Goal: Transaction & Acquisition: Purchase product/service

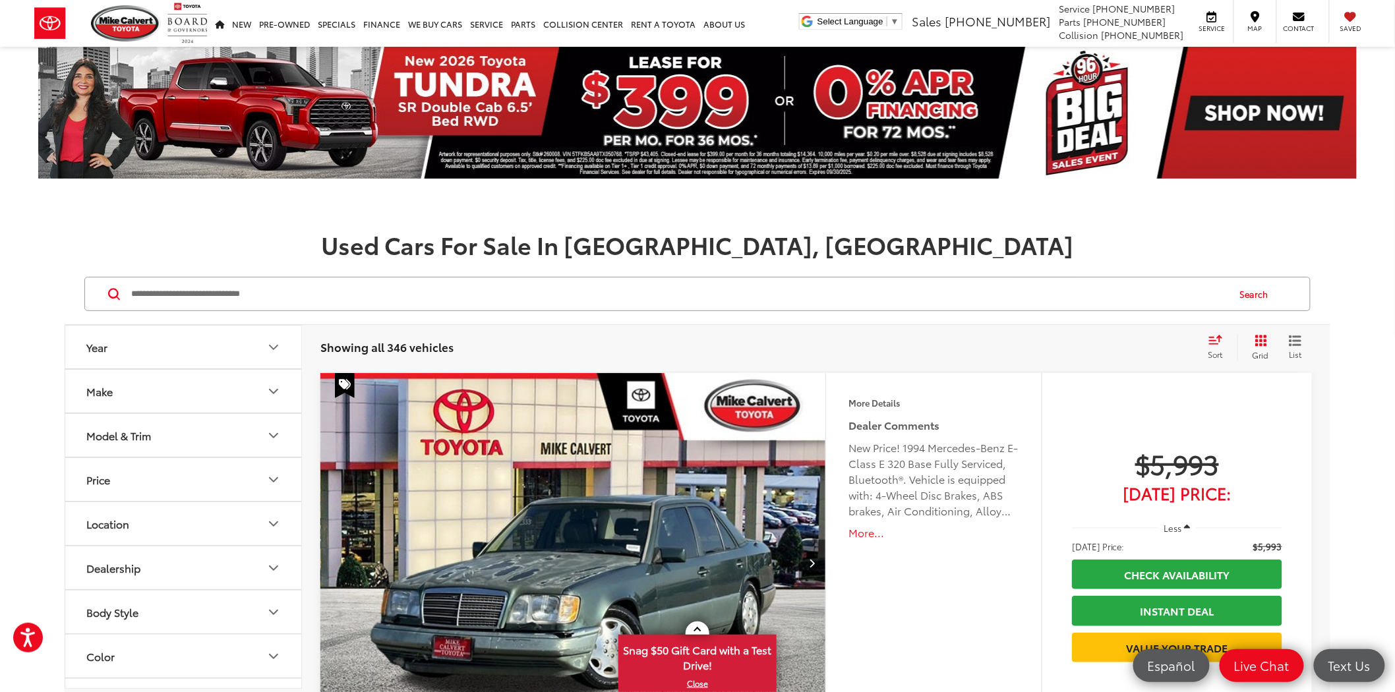
click at [141, 405] on button "Make" at bounding box center [183, 391] width 237 height 43
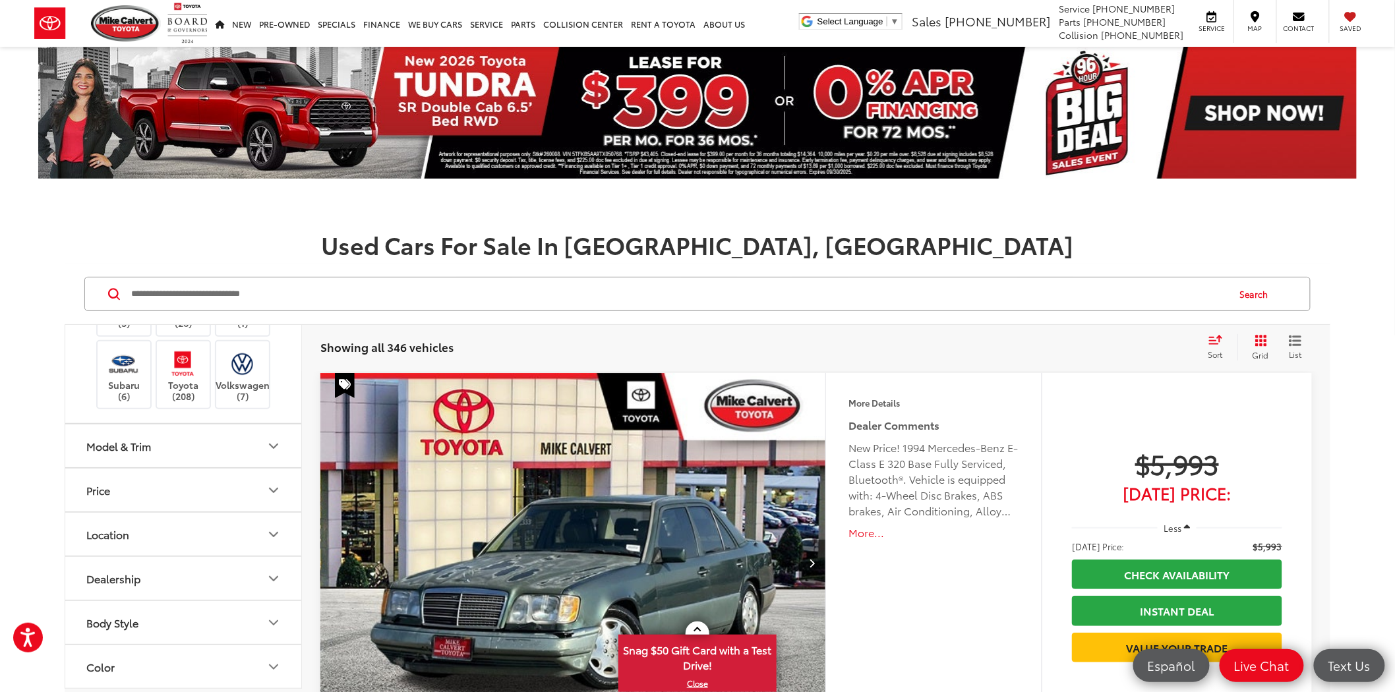
scroll to position [293, 0]
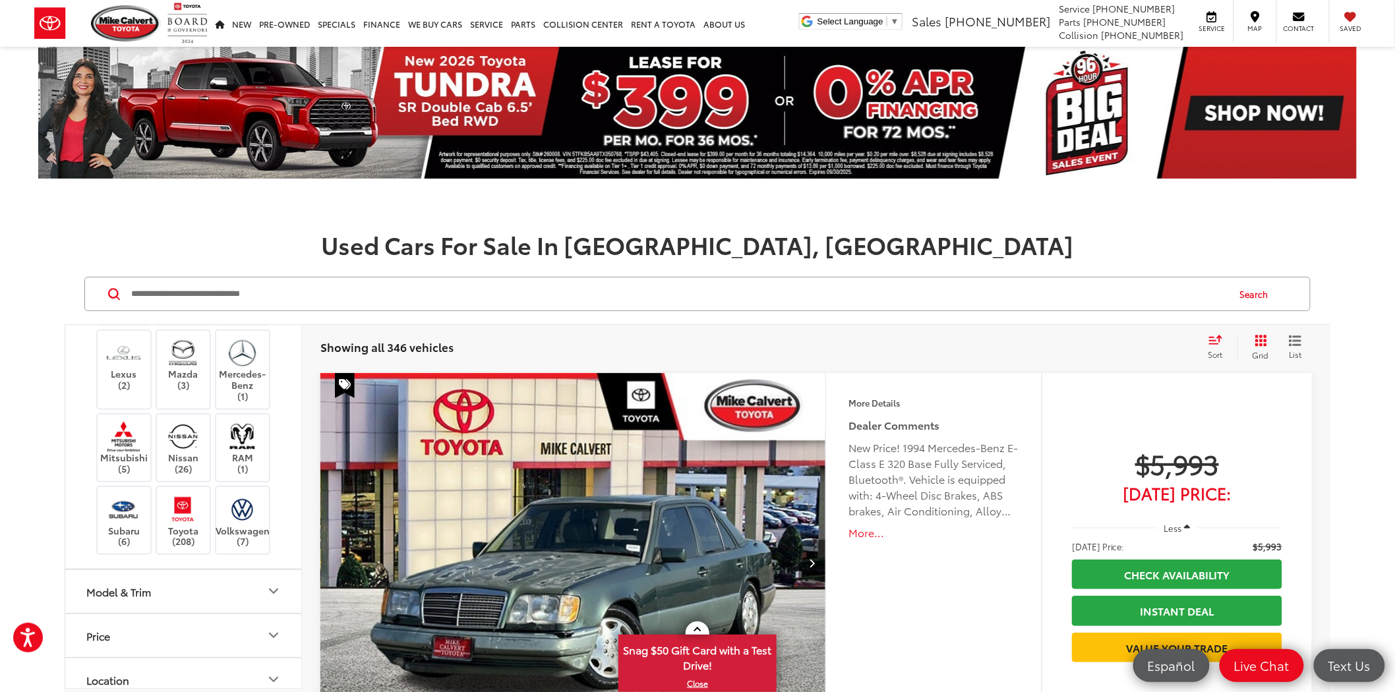
click at [122, 277] on label "Honda (8)" at bounding box center [124, 266] width 53 height 22
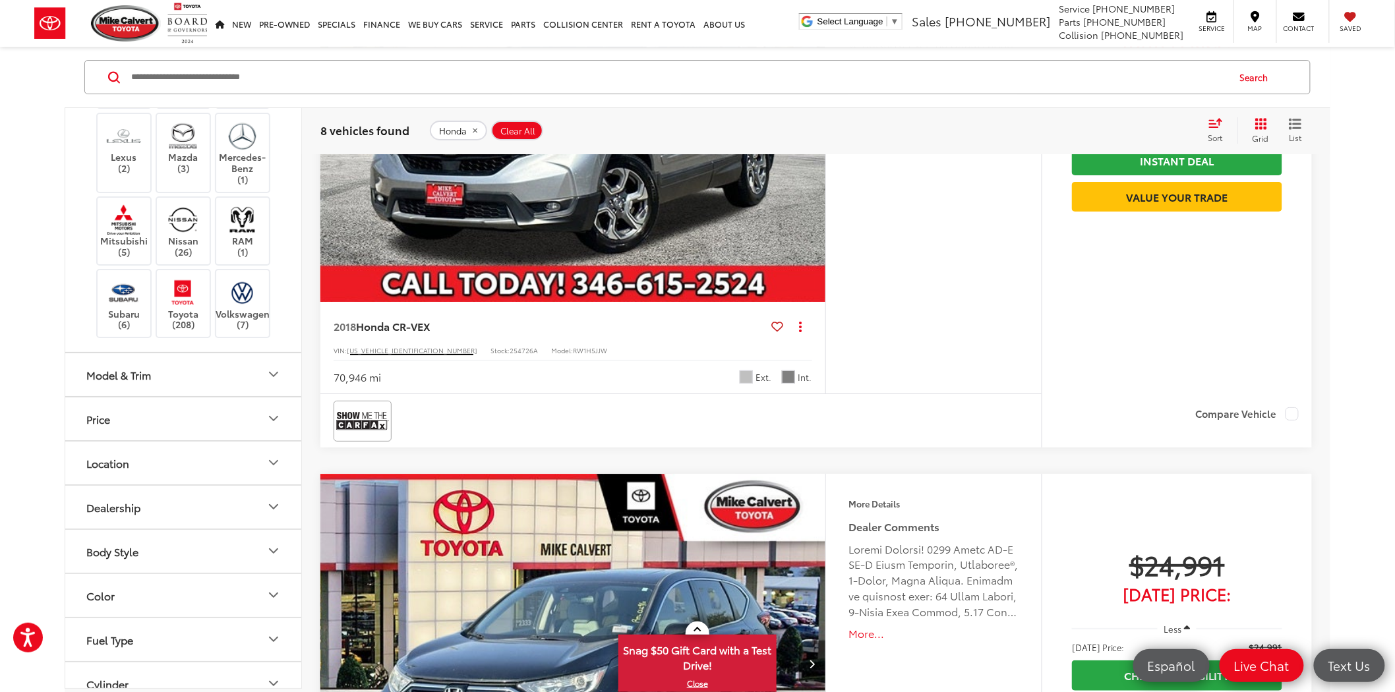
scroll to position [1787, 0]
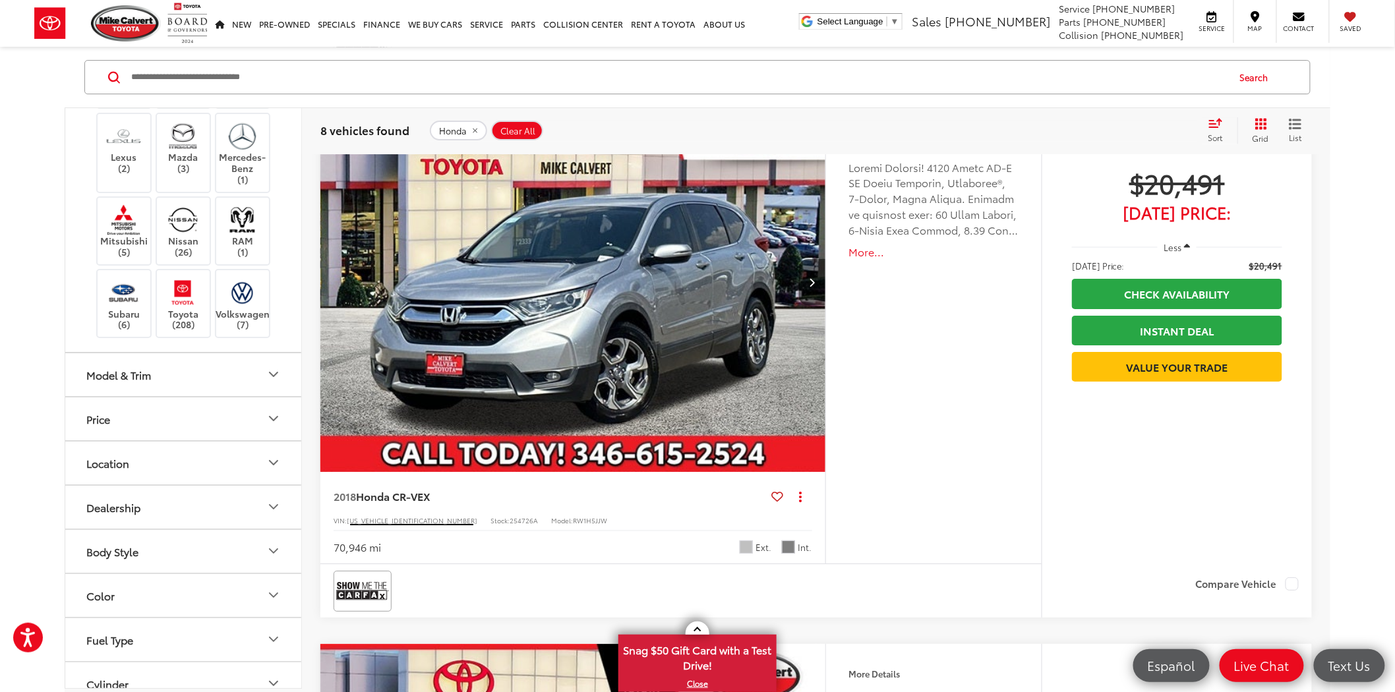
click at [510, 526] on span "254726A" at bounding box center [524, 521] width 28 height 10
copy span "254726A"
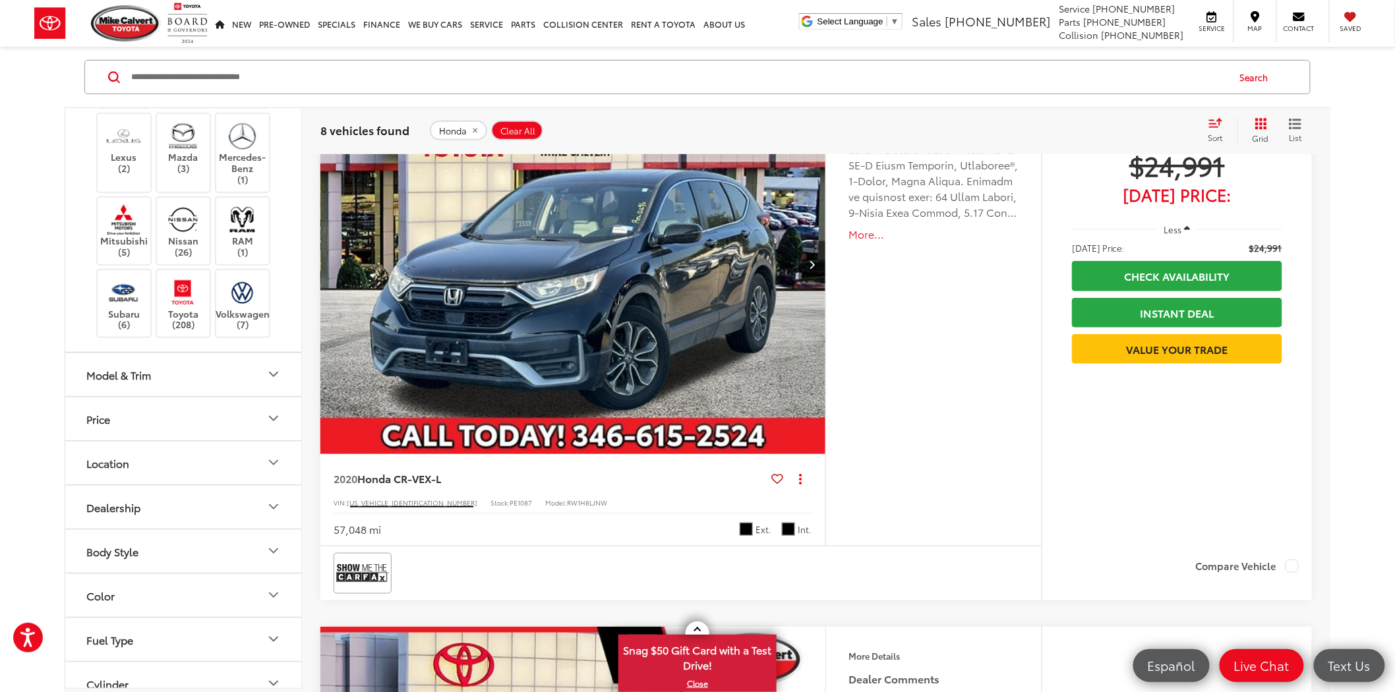
scroll to position [2373, 0]
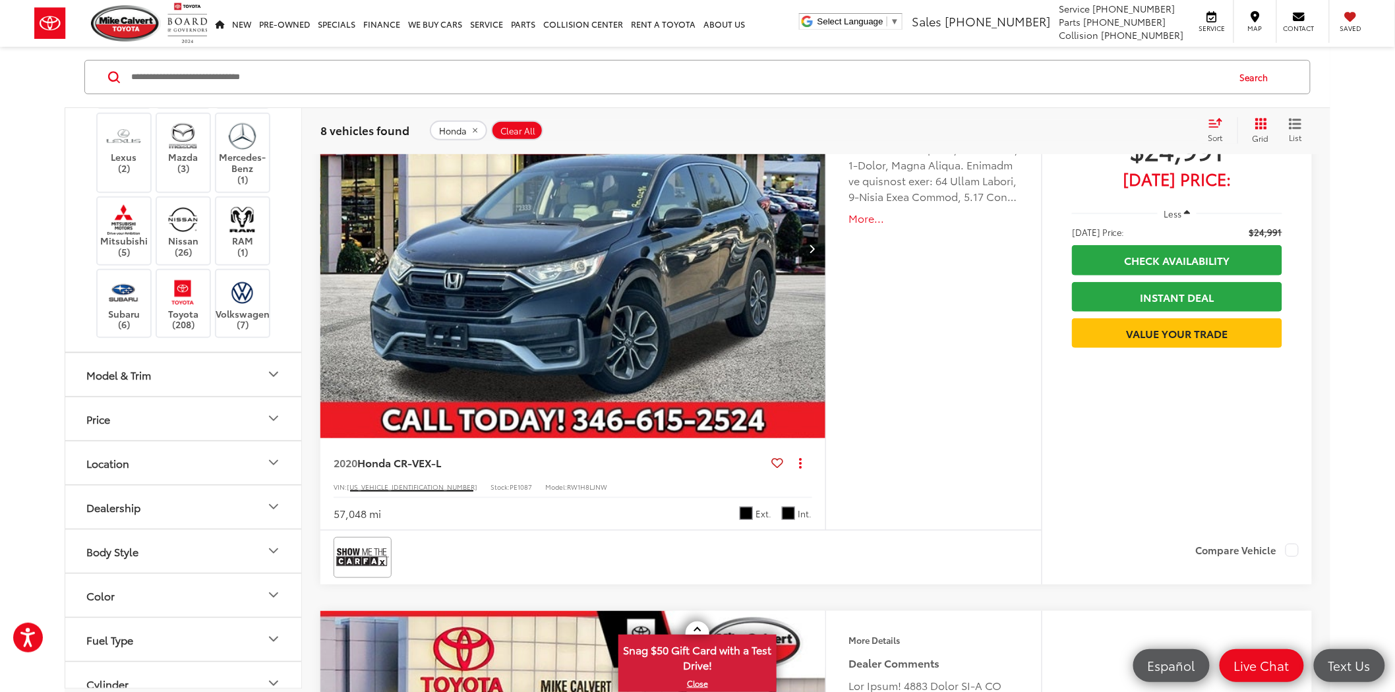
click at [510, 492] on span "PE1087" at bounding box center [521, 487] width 22 height 10
copy span "PE1087"
click at [510, 492] on span "PE1087" at bounding box center [521, 487] width 22 height 10
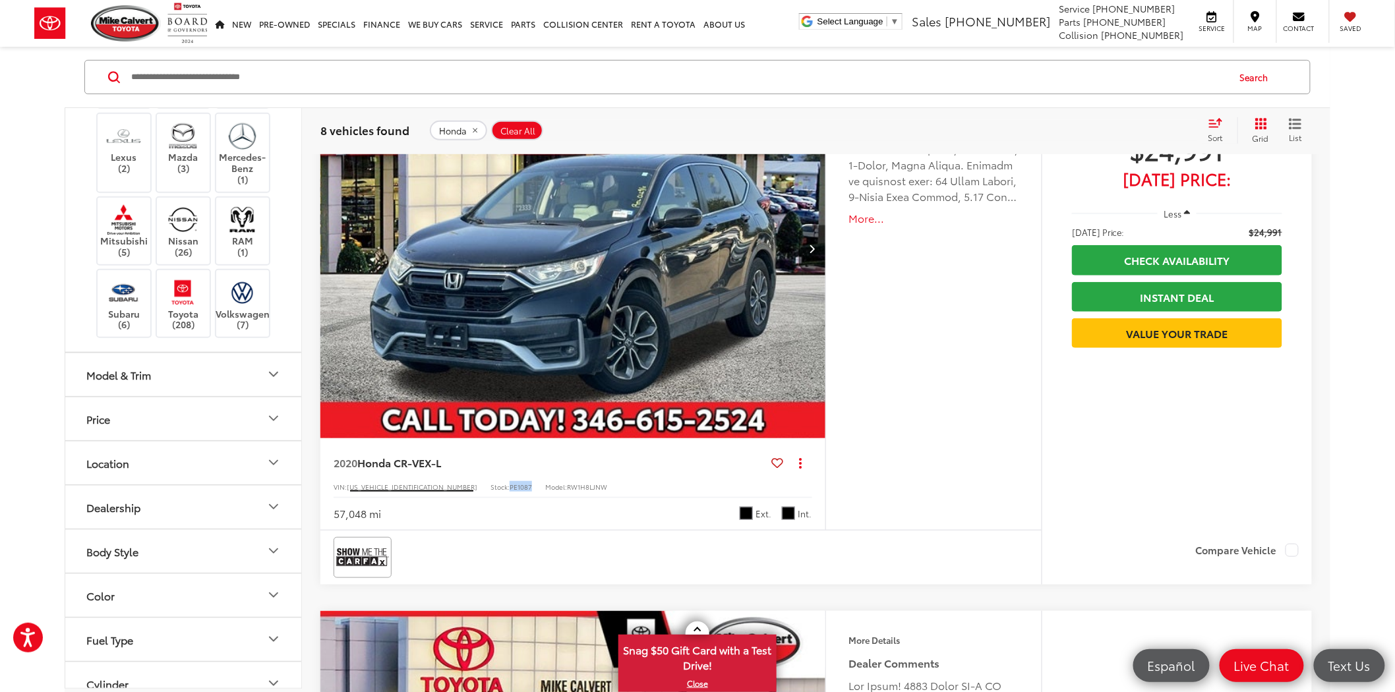
copy span "PE1087"
